Goal: Communication & Community: Answer question/provide support

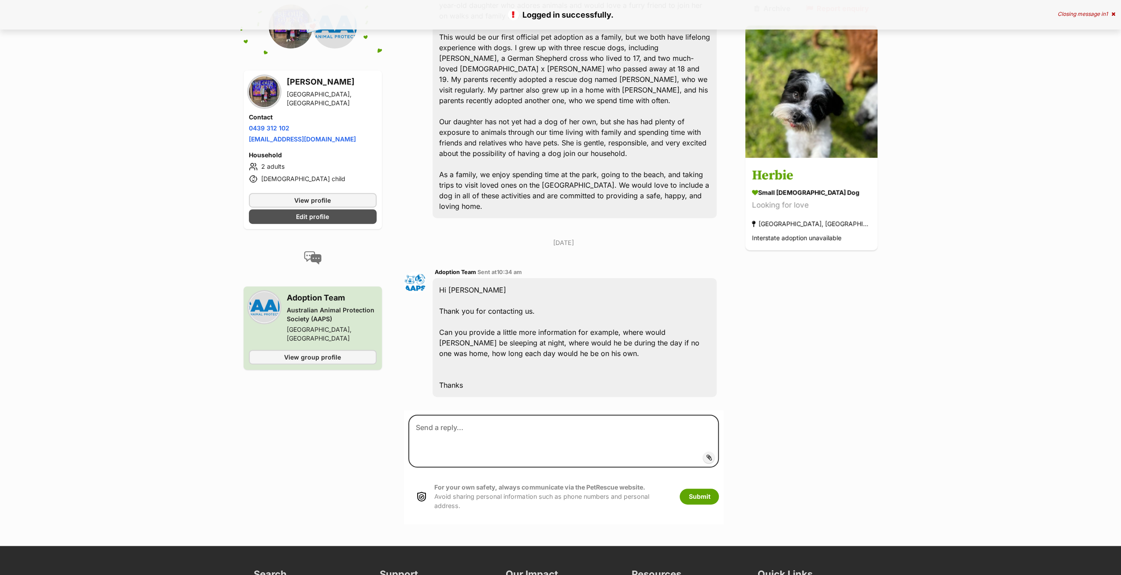
scroll to position [359, 0]
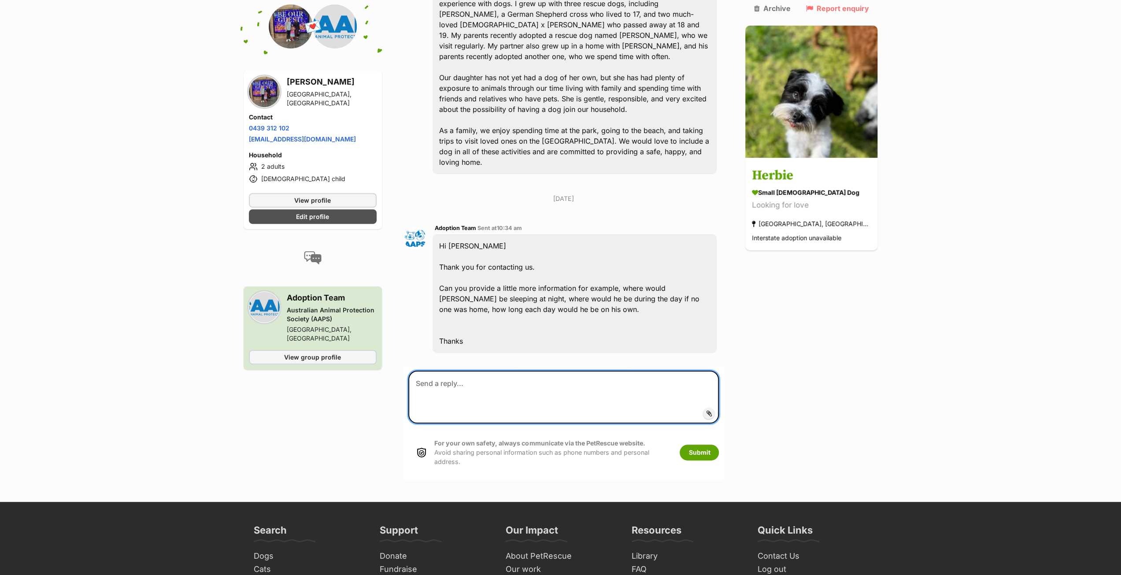
click at [450, 370] on textarea at bounding box center [563, 396] width 311 height 53
drag, startPoint x: 473, startPoint y: 301, endPoint x: 467, endPoint y: 296, distance: 8.1
click at [473, 301] on div "Hi Megan Thank you for contacting us. Can you provide a little more information…" at bounding box center [574, 293] width 284 height 119
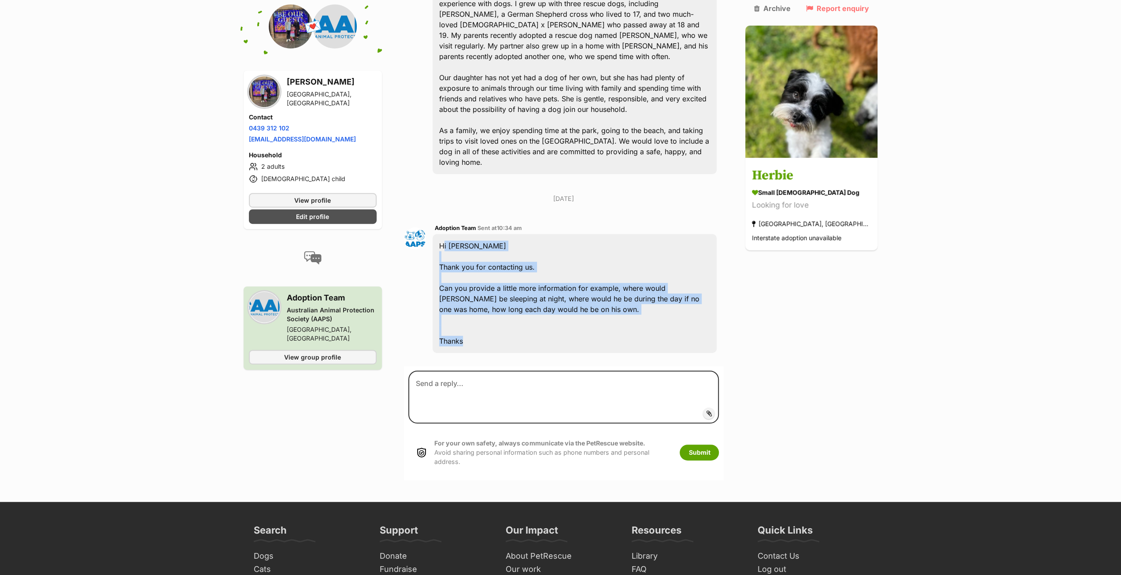
drag, startPoint x: 471, startPoint y: 295, endPoint x: 444, endPoint y: 200, distance: 98.4
click at [444, 234] on div "Hi Megan Thank you for contacting us. Can you provide a little more information…" at bounding box center [574, 293] width 284 height 119
copy div "Hi Megan Thank you for contacting us. Can you provide a little more information…"
click at [450, 370] on textarea at bounding box center [563, 396] width 311 height 53
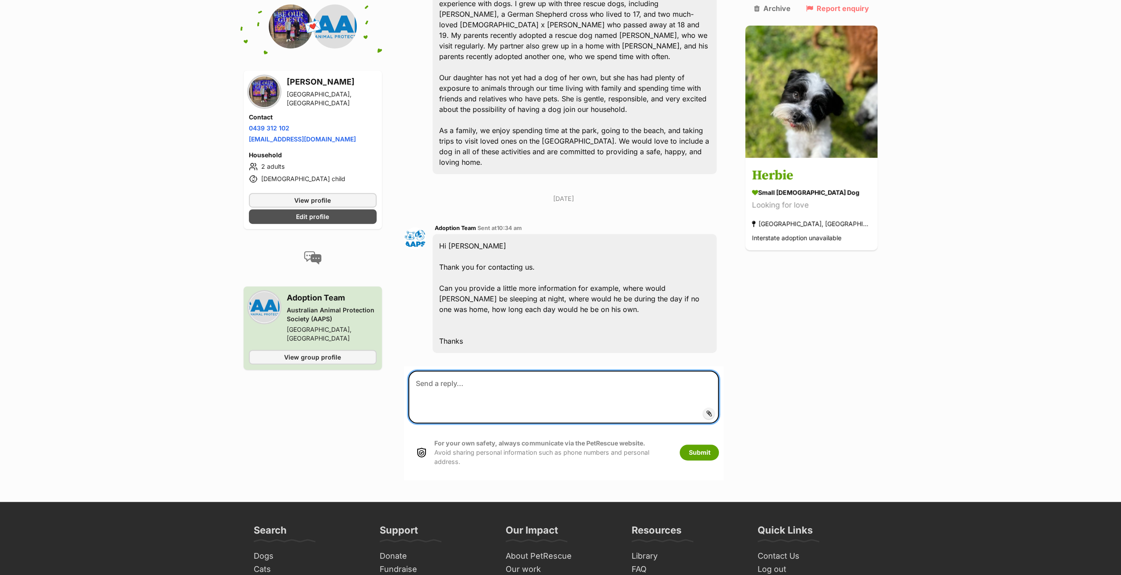
click at [466, 370] on textarea at bounding box center [563, 396] width 311 height 53
paste textarea "Good morning, Thank you for getting back to us. Herbie would have someone home …"
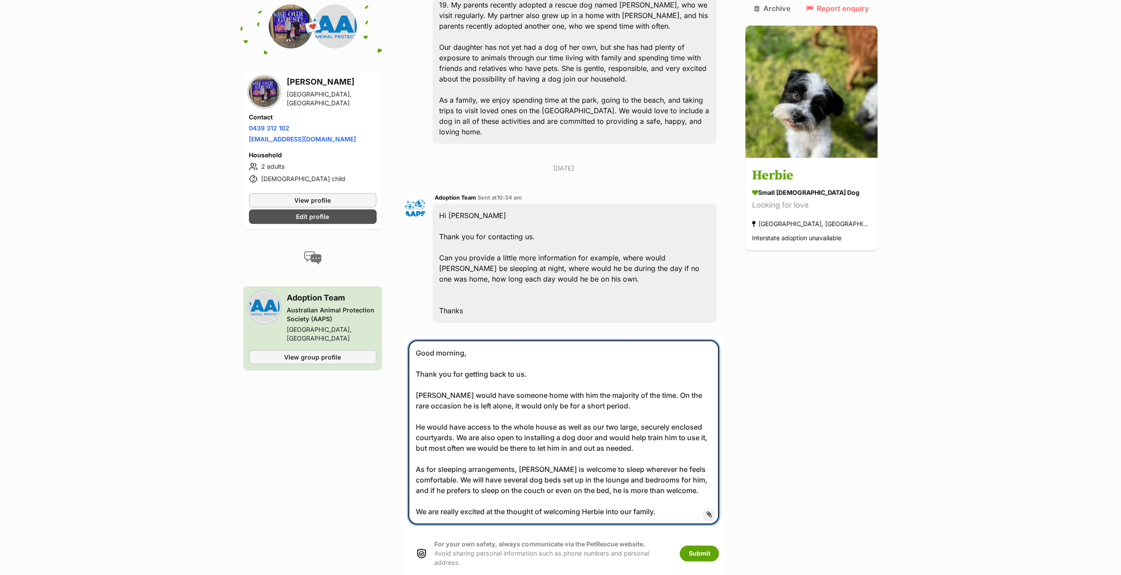
scroll to position [403, 0]
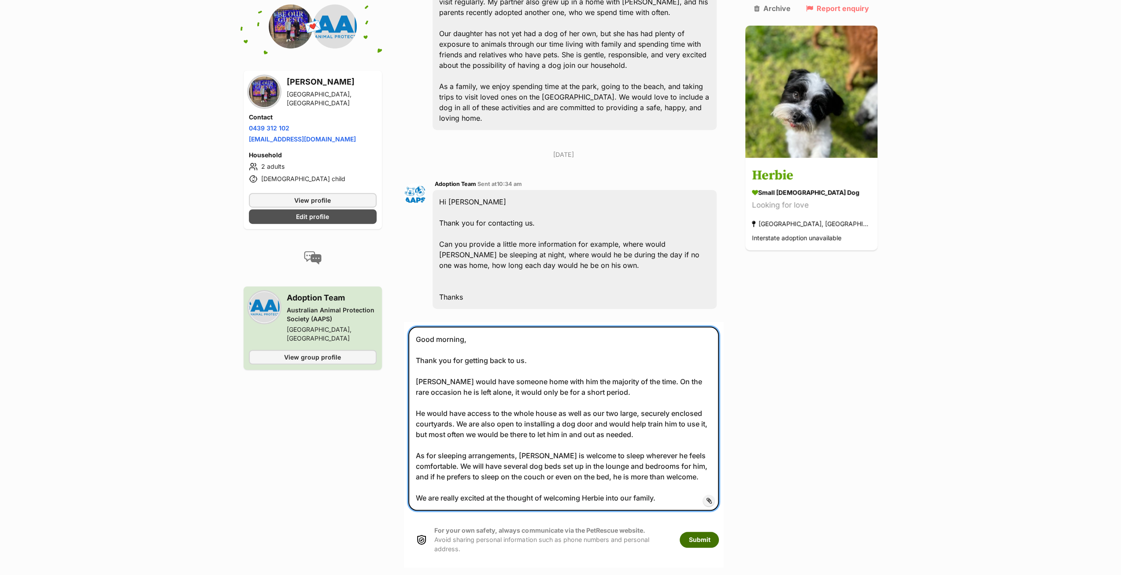
type textarea "Good morning, Thank you for getting back to us. Herbie would have someone home …"
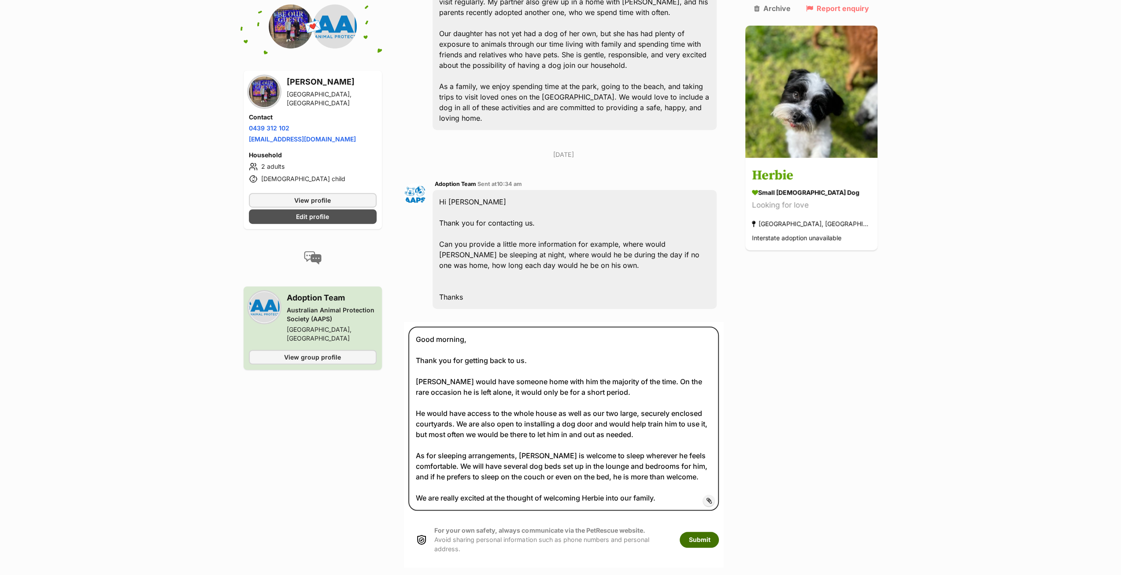
click at [719, 532] on button "Submit" at bounding box center [699, 540] width 39 height 16
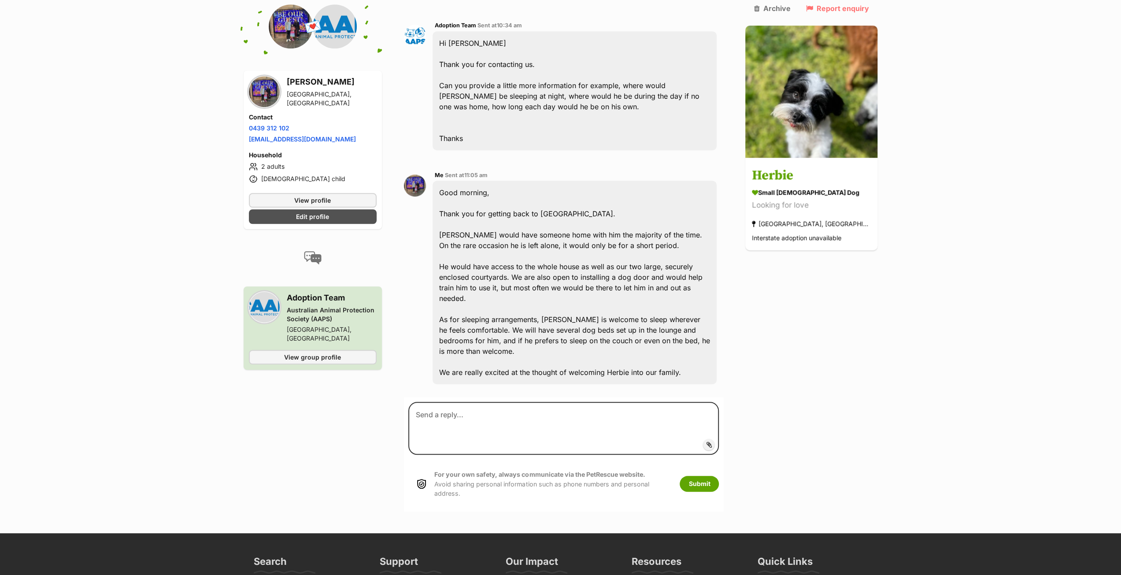
scroll to position [590, 0]
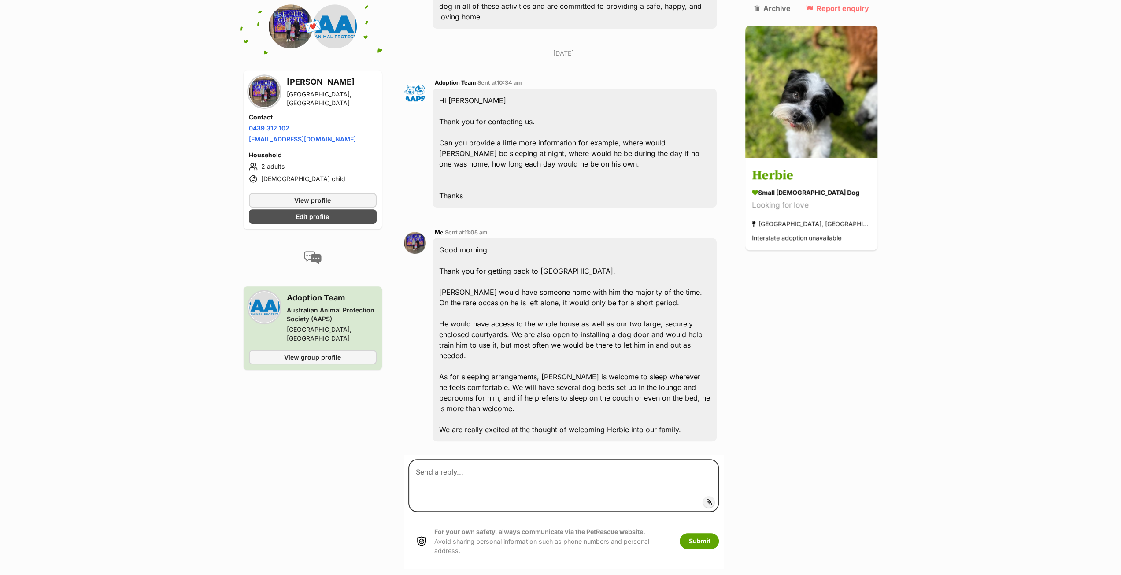
scroll to position [502, 0]
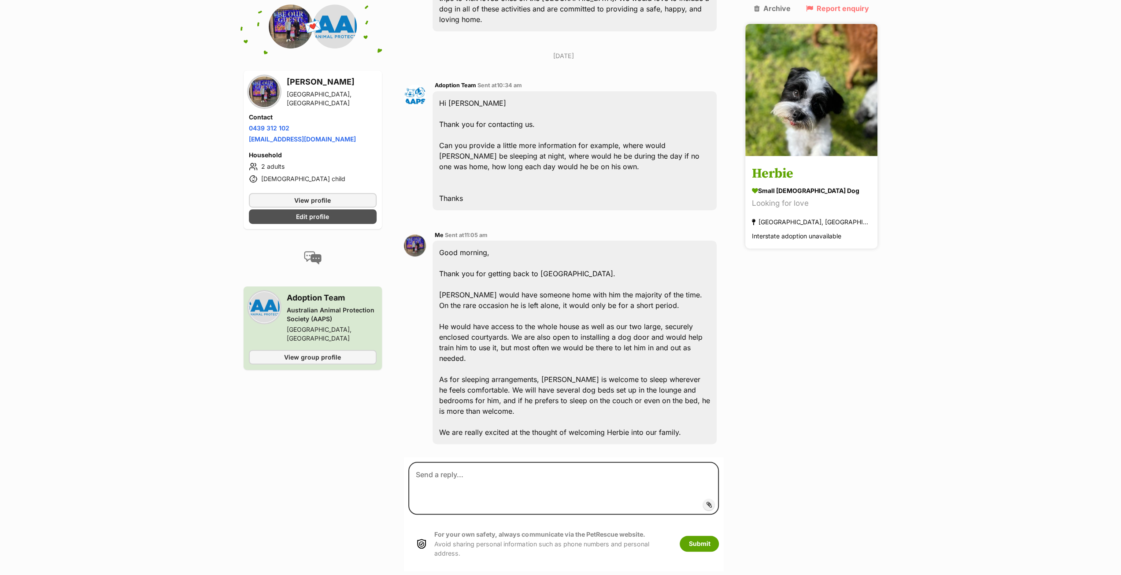
click at [831, 89] on img at bounding box center [811, 90] width 132 height 132
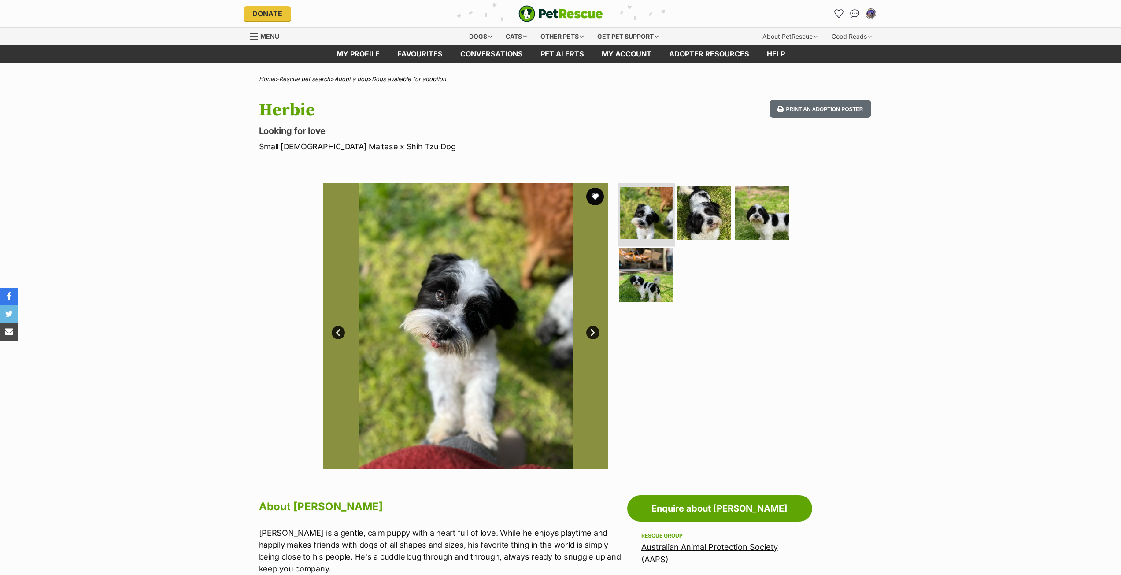
click at [649, 209] on img at bounding box center [646, 213] width 52 height 52
click at [709, 221] on img at bounding box center [704, 212] width 57 height 57
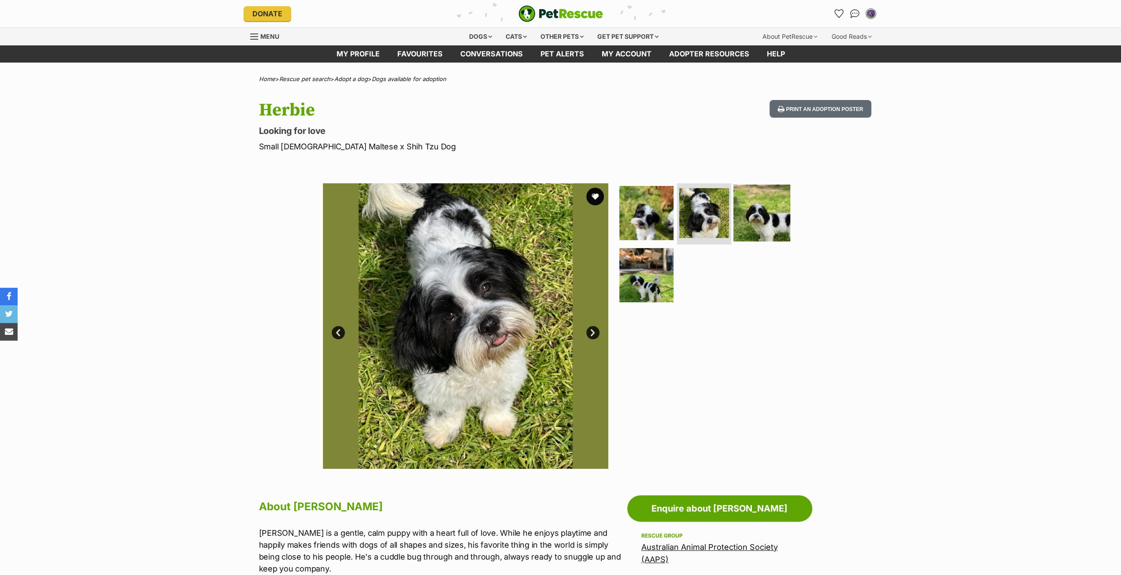
click at [743, 216] on img at bounding box center [761, 212] width 57 height 57
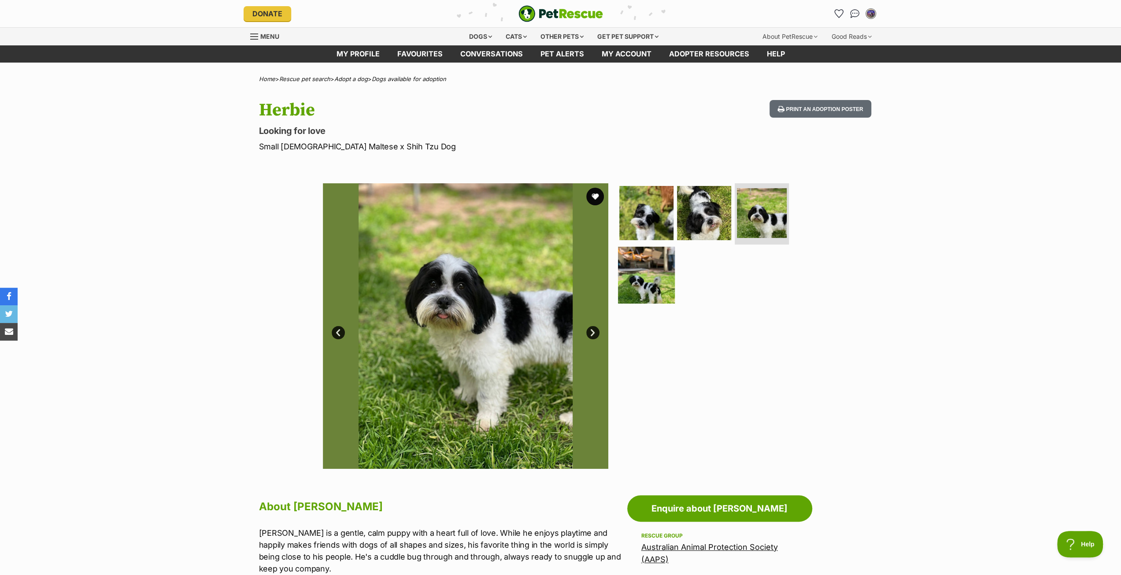
click at [626, 273] on img at bounding box center [646, 275] width 57 height 57
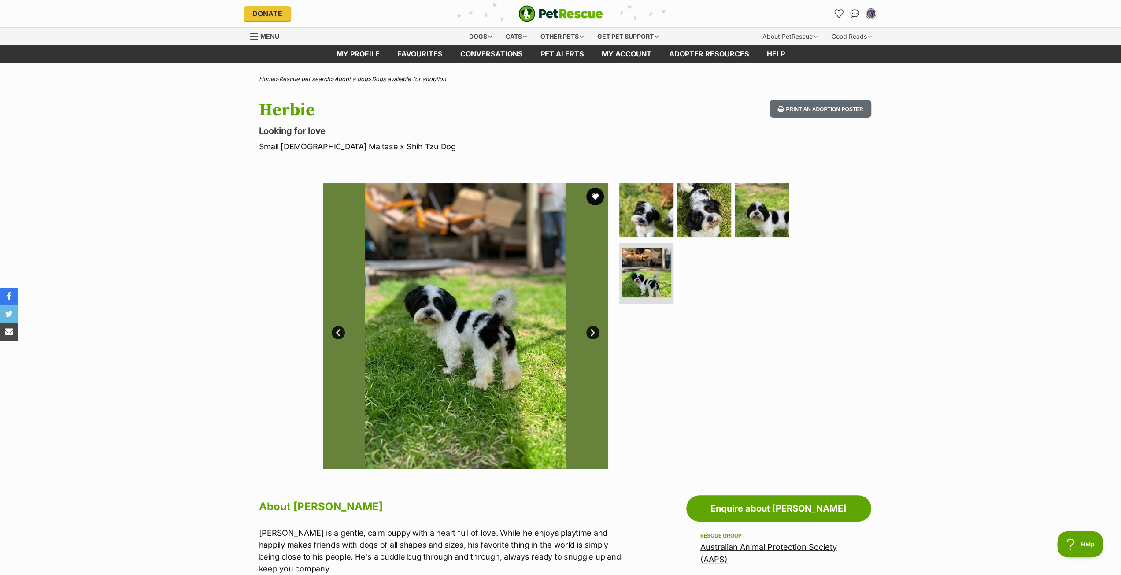
click at [590, 329] on link "Next" at bounding box center [592, 332] width 13 height 13
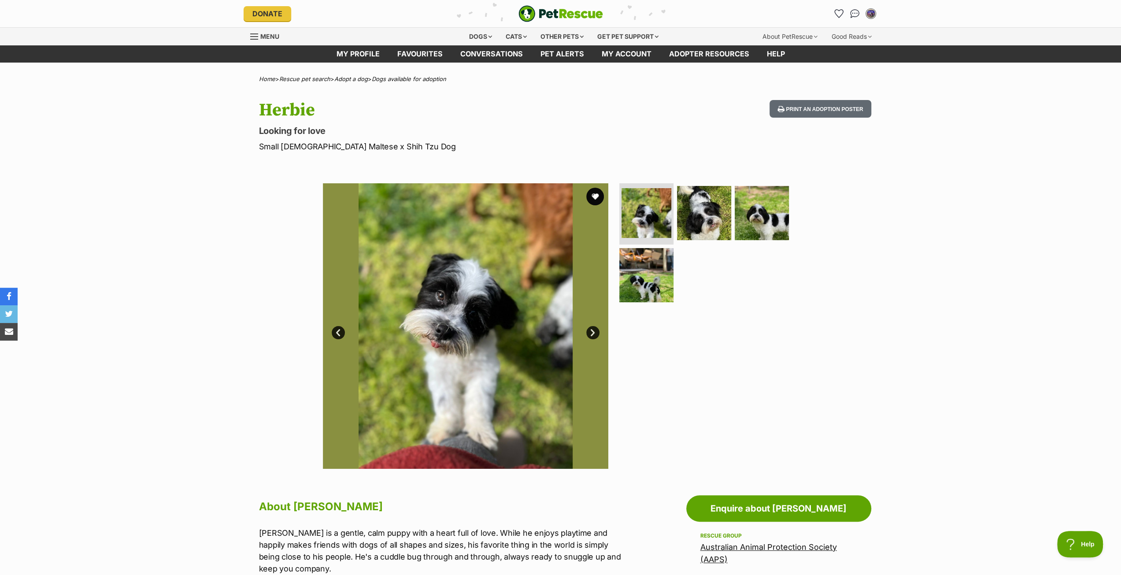
click at [590, 329] on link "Next" at bounding box center [592, 332] width 13 height 13
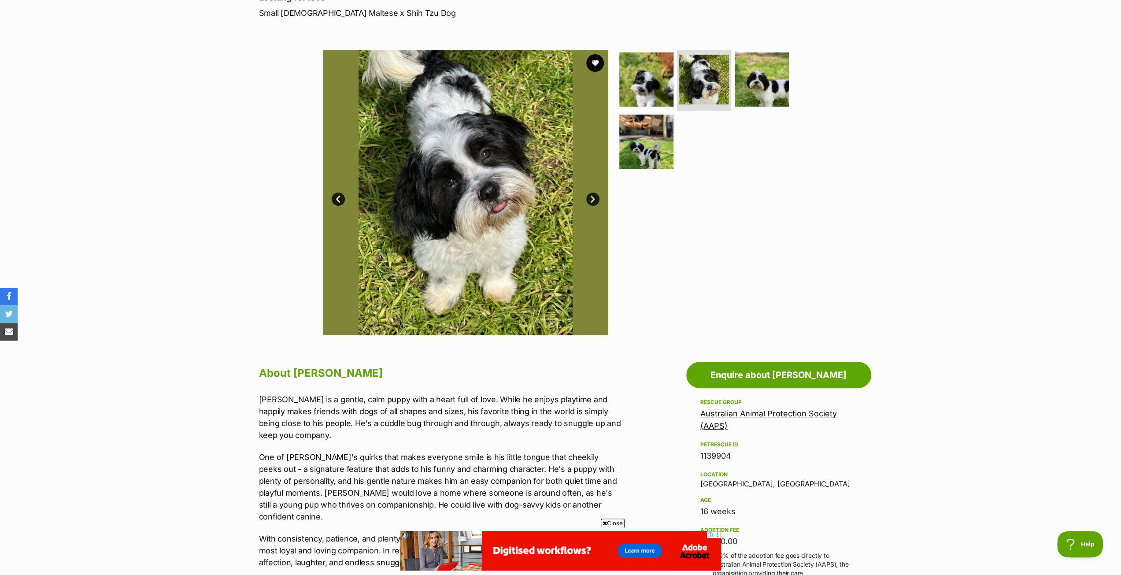
scroll to position [132, 0]
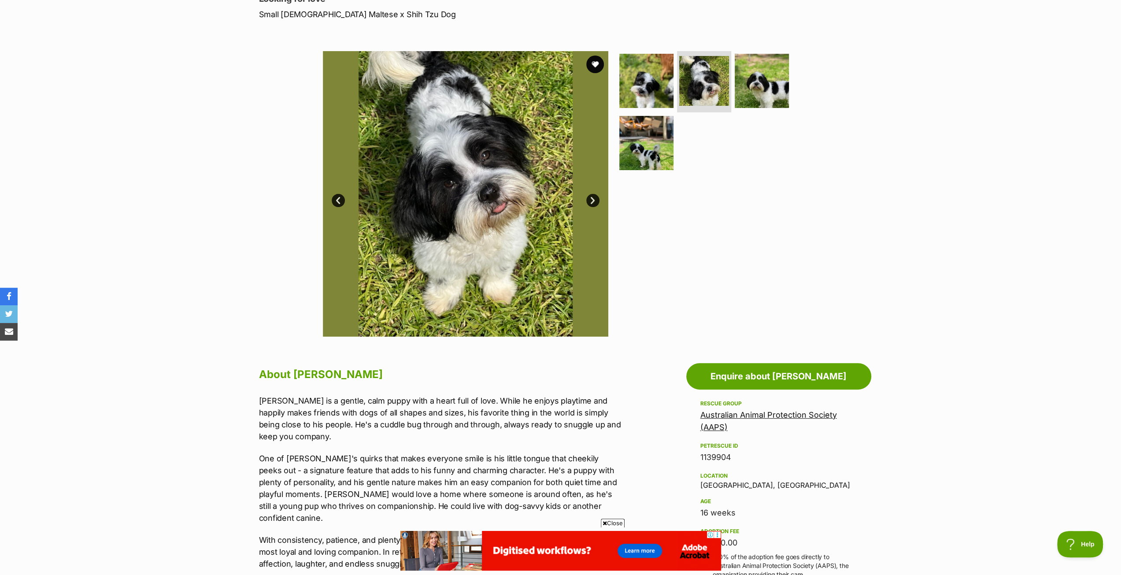
click at [589, 199] on link "Next" at bounding box center [592, 200] width 13 height 13
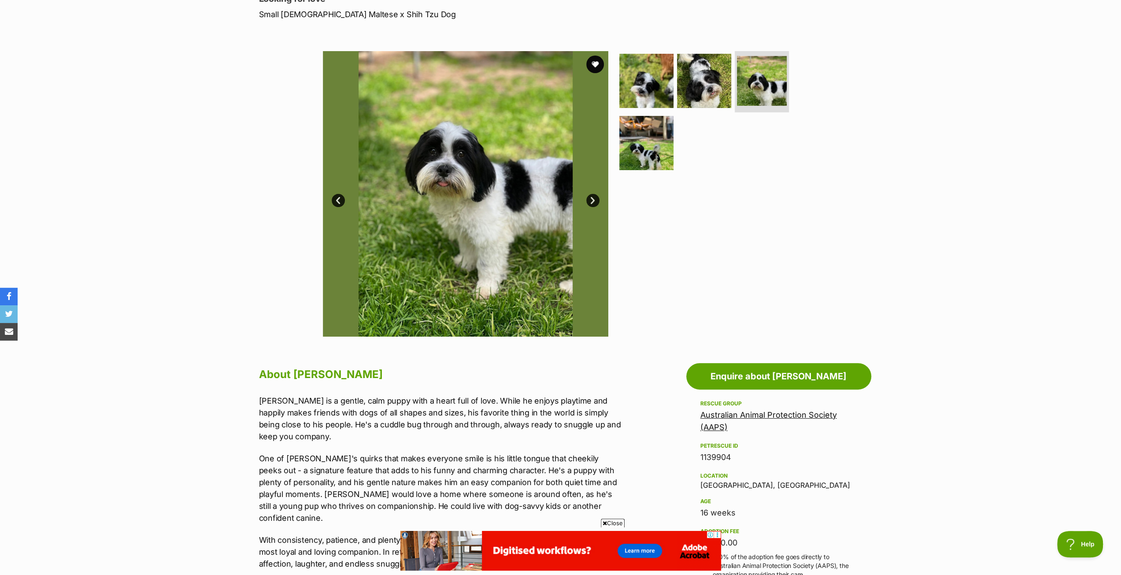
click at [589, 199] on link "Next" at bounding box center [592, 200] width 13 height 13
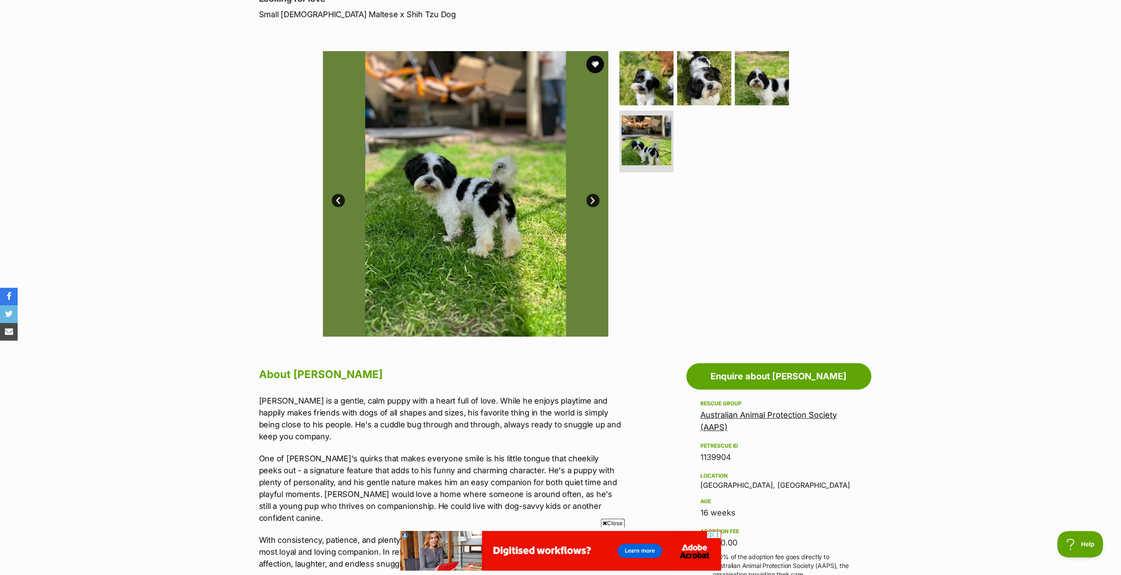
click at [589, 199] on link "Next" at bounding box center [592, 200] width 13 height 13
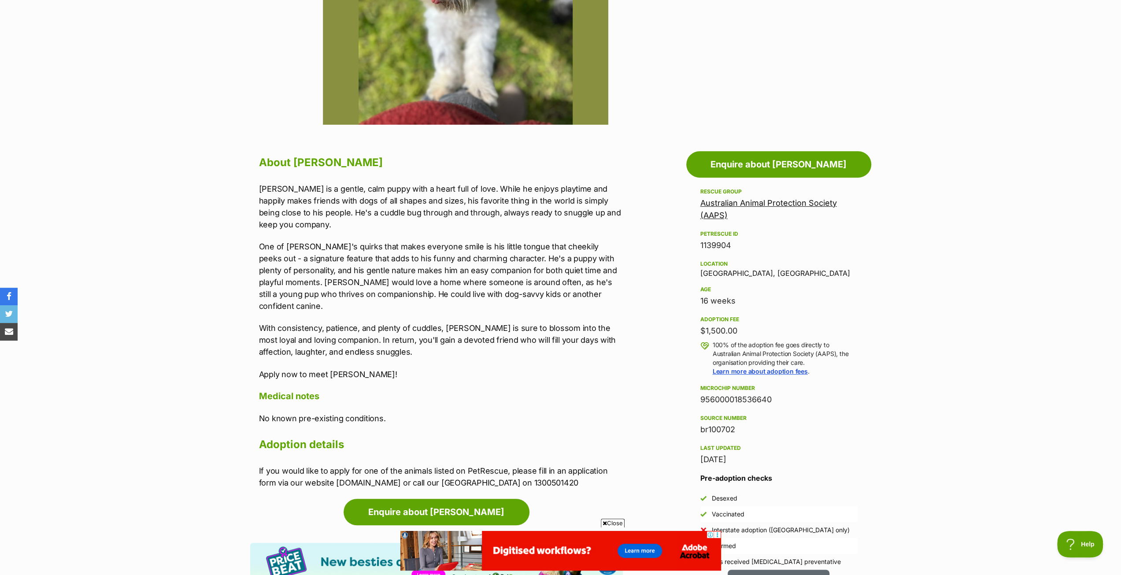
scroll to position [440, 0]
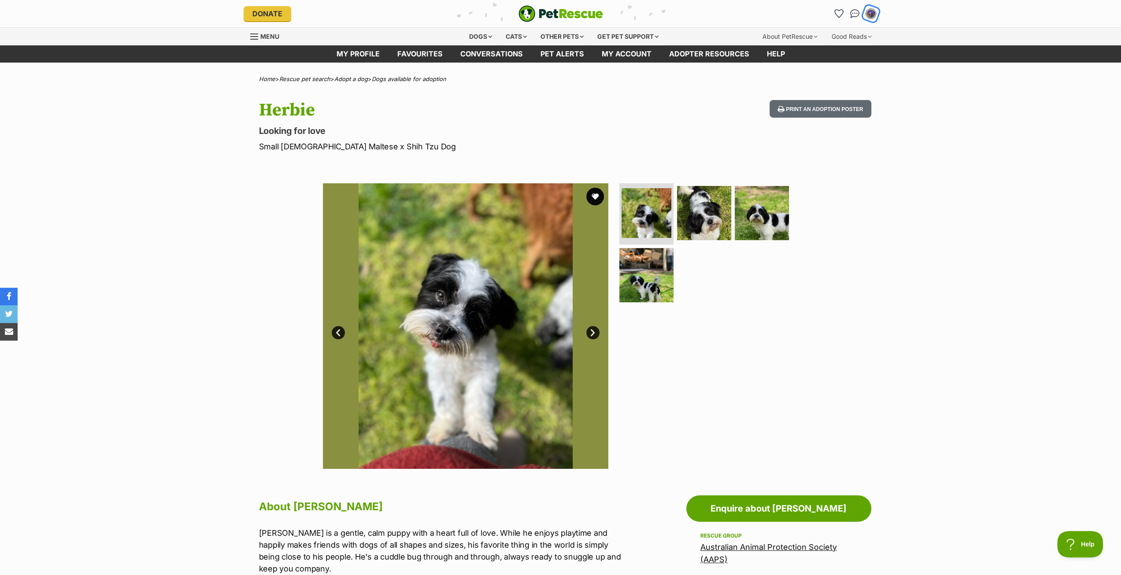
click at [870, 16] on img "My account" at bounding box center [870, 13] width 11 height 11
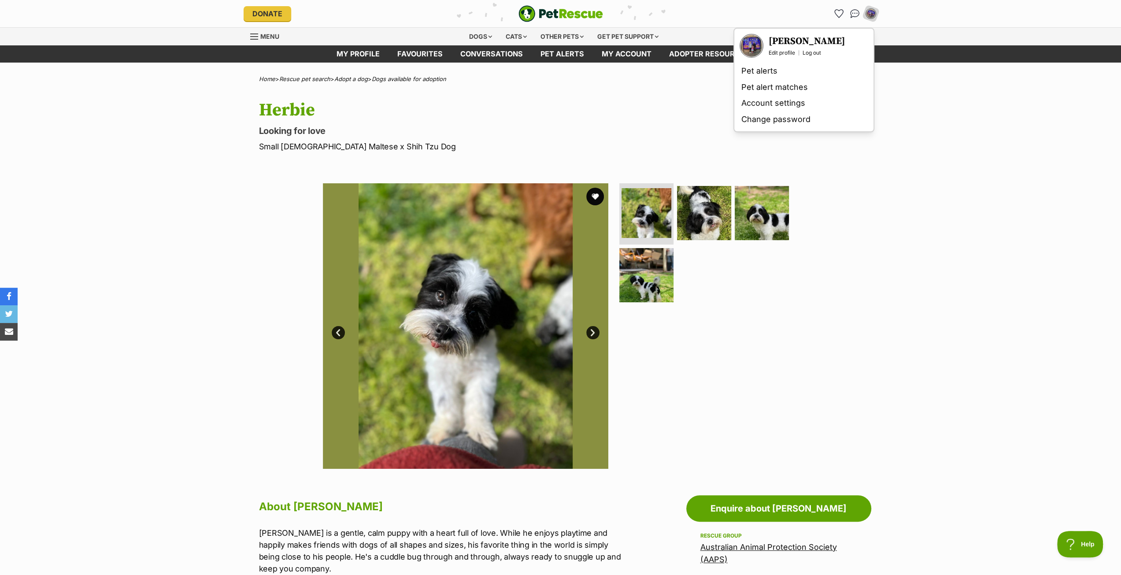
click at [750, 43] on img "Your profile" at bounding box center [751, 46] width 22 height 22
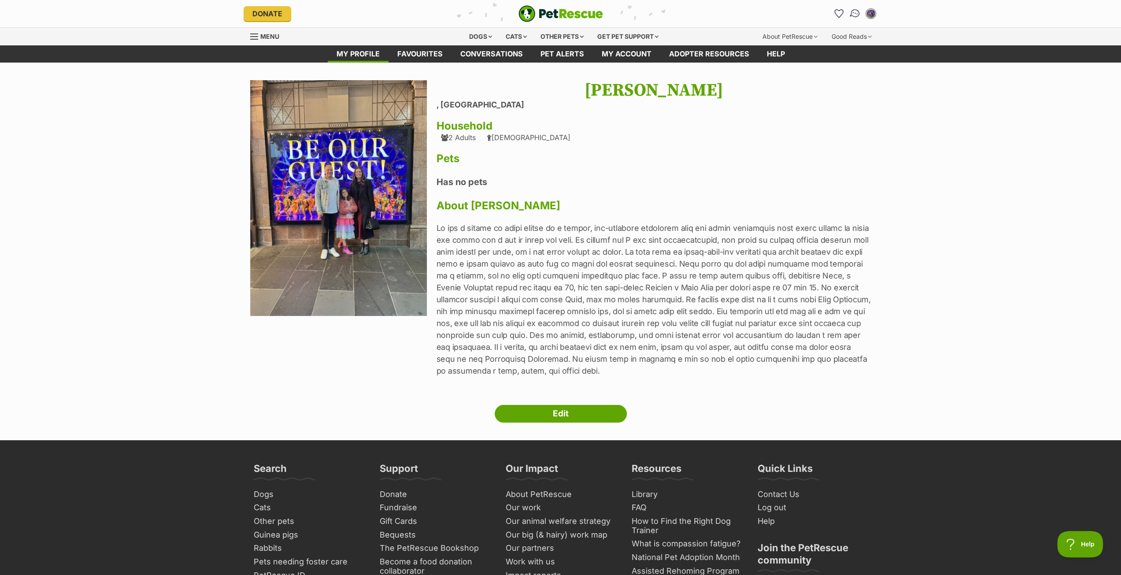
click at [852, 13] on img "Conversations" at bounding box center [855, 13] width 12 height 11
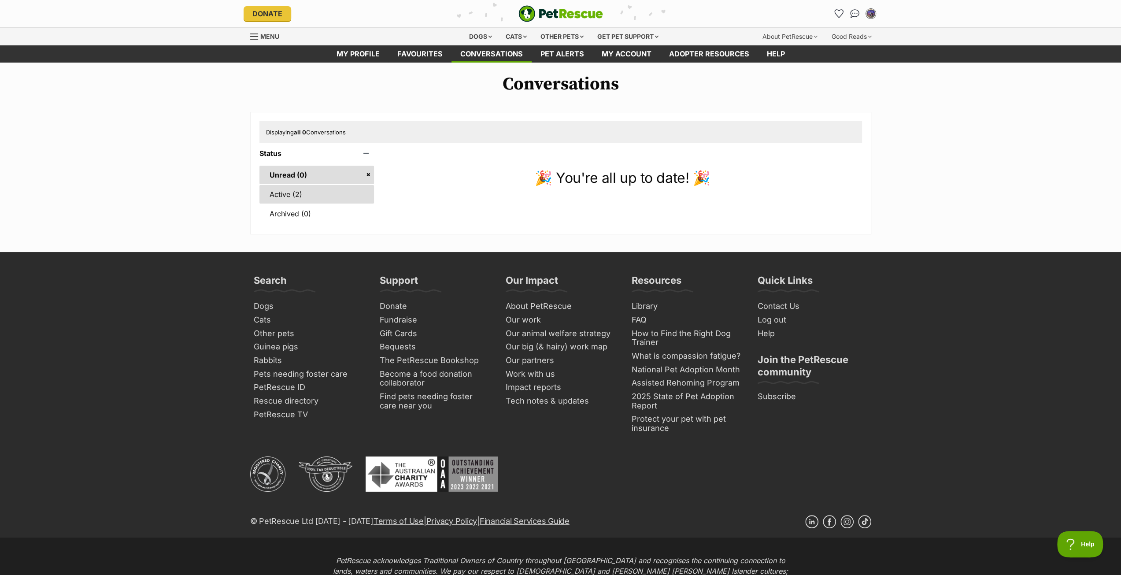
click at [300, 188] on link "Active (2)" at bounding box center [316, 194] width 115 height 18
